Goal: Navigation & Orientation: Find specific page/section

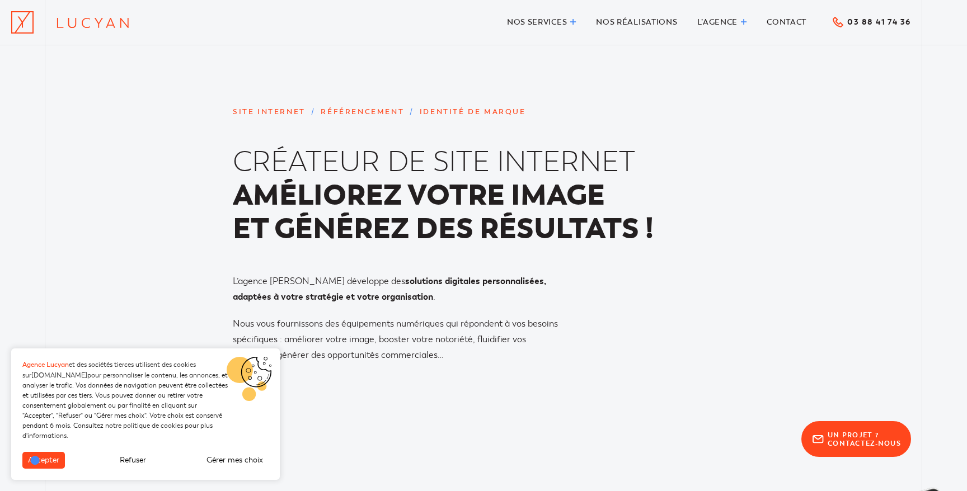
click at [35, 460] on button "Accepter" at bounding box center [43, 460] width 43 height 17
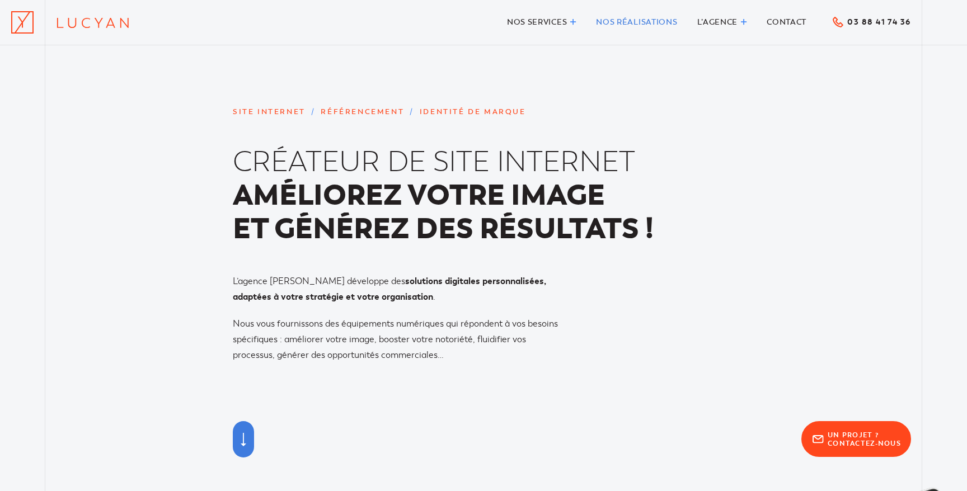
click at [669, 21] on span "Nos réalisations" at bounding box center [636, 22] width 81 height 10
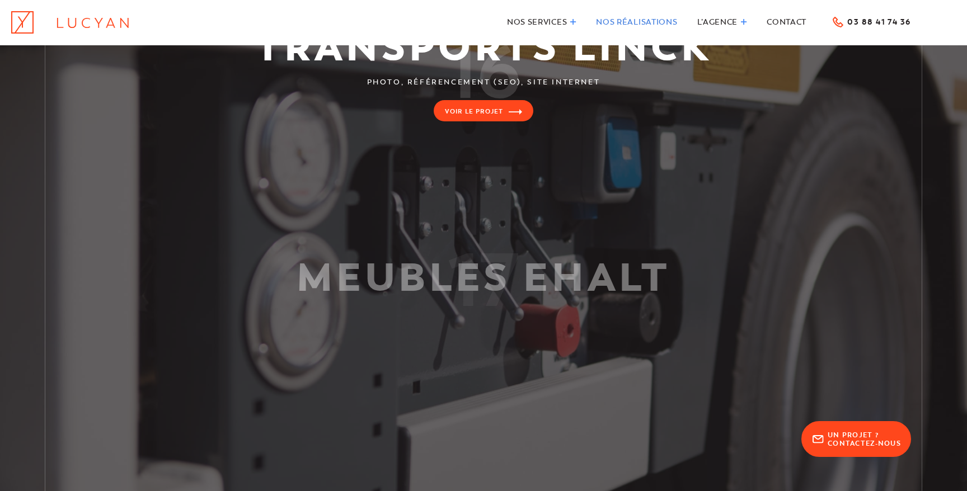
scroll to position [3244, 0]
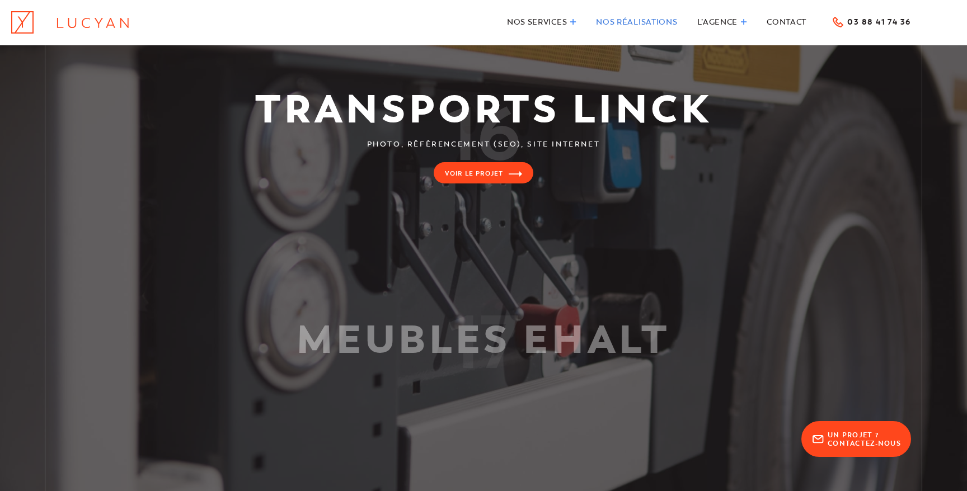
click at [521, 332] on link at bounding box center [483, 399] width 967 height 208
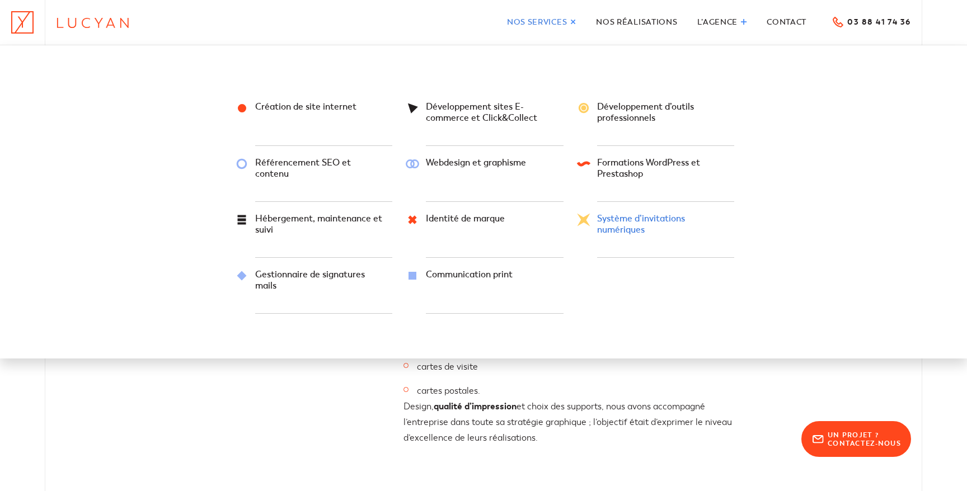
click at [624, 220] on span "Système d’invitations numériques" at bounding box center [662, 224] width 130 height 22
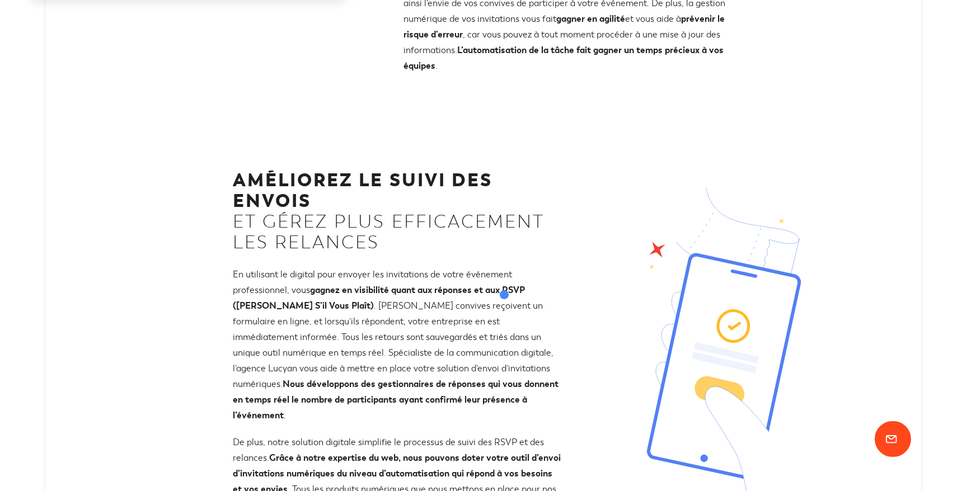
scroll to position [932, 0]
